Goal: Task Accomplishment & Management: Manage account settings

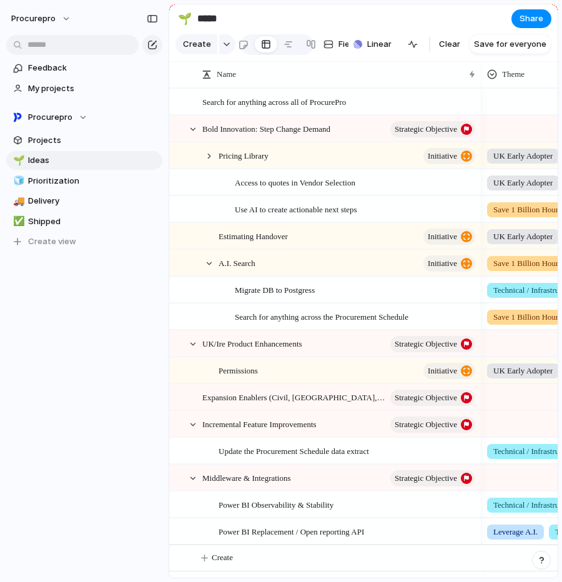
click at [58, 320] on div "Feedback My projects Procurepro Projects 🌱 Ideas 🧊 Prioritization 🚚 Delivery ✅ …" at bounding box center [84, 176] width 169 height 352
click at [68, 117] on span "Procurepro" at bounding box center [50, 117] width 44 height 12
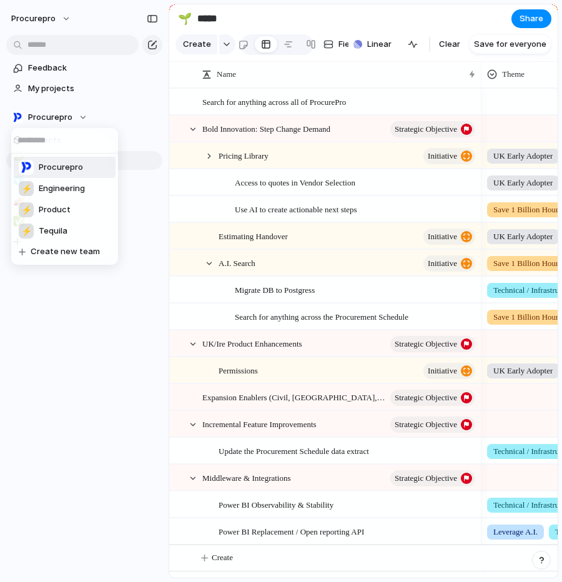
click at [68, 115] on div "Procurepro ⚡ Engineering ⚡ Product ⚡ Tequila Create new team" at bounding box center [281, 291] width 562 height 582
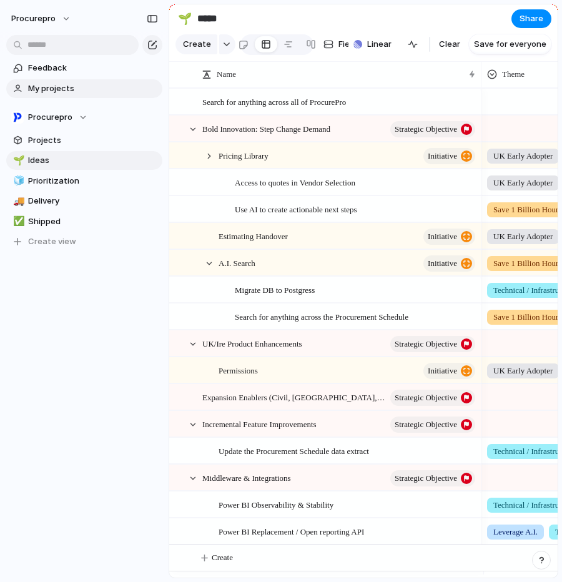
click at [57, 91] on span "My projects" at bounding box center [93, 88] width 130 height 12
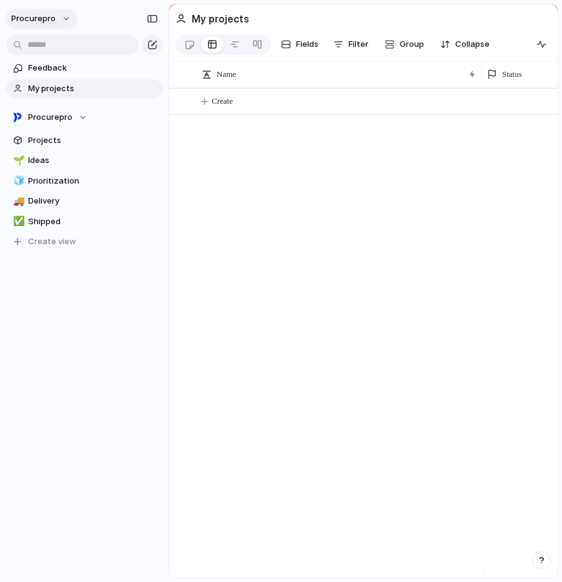
click at [37, 22] on span "procurepro" at bounding box center [33, 18] width 44 height 12
click at [53, 47] on span "Settings" at bounding box center [46, 47] width 34 height 12
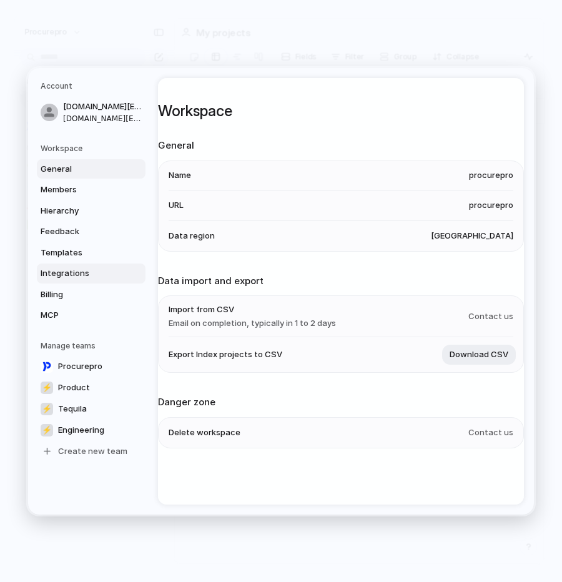
click at [94, 268] on span "Integrations" at bounding box center [81, 273] width 80 height 12
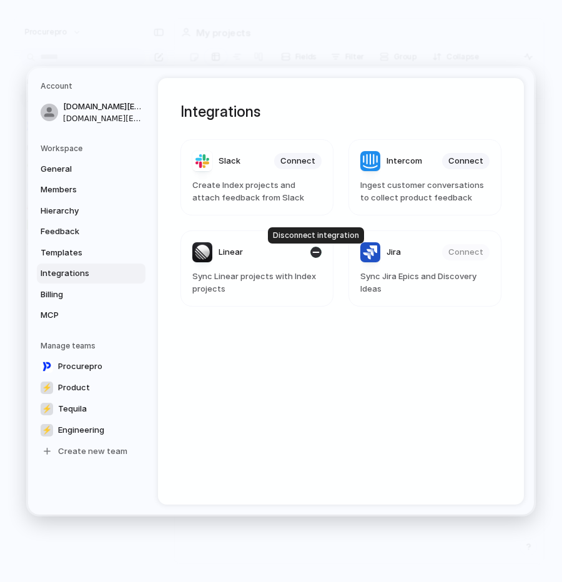
click at [312, 252] on div "button" at bounding box center [315, 252] width 11 height 11
